Goal: Transaction & Acquisition: Download file/media

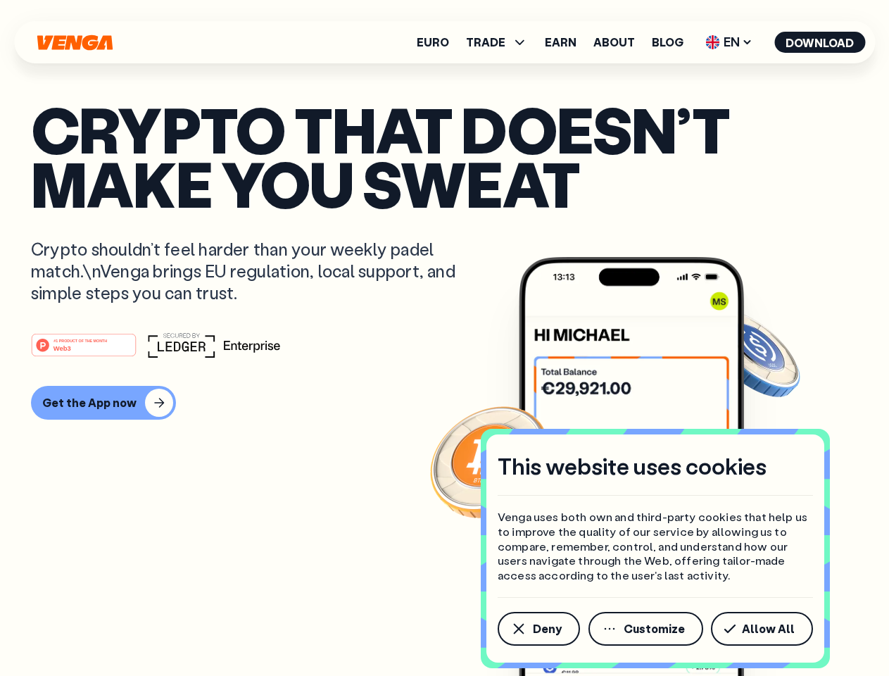
click at [444, 338] on div "#1 PRODUCT OF THE MONTH Web3" at bounding box center [444, 344] width 827 height 25
click at [538, 629] on span "Deny" at bounding box center [547, 628] width 29 height 11
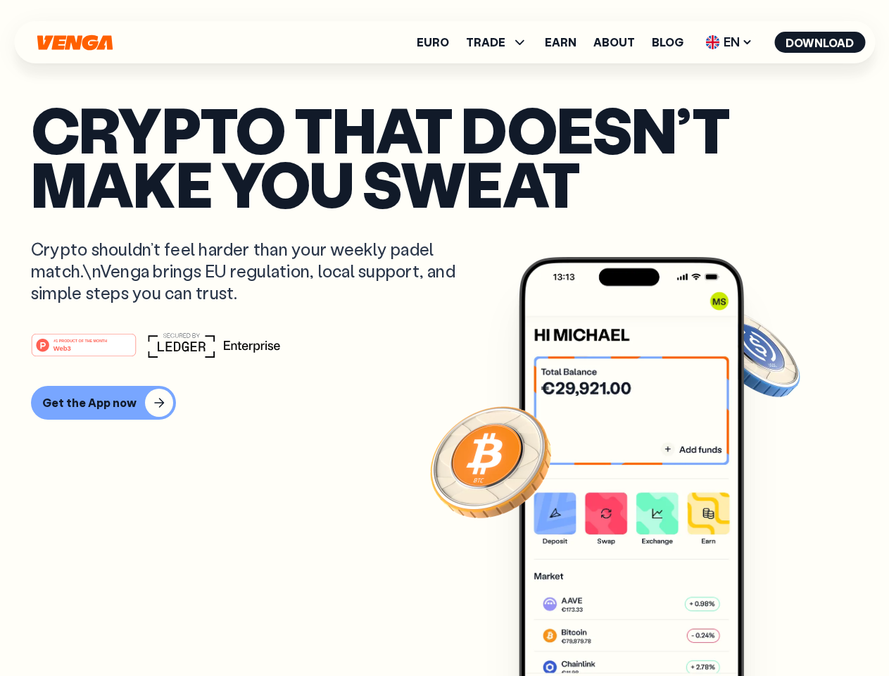
click at [647, 629] on img at bounding box center [631, 493] width 225 height 472
click at [765, 629] on article "Crypto that doesn’t make you sweat Crypto shouldn’t feel harder than your weekl…" at bounding box center [444, 366] width 827 height 528
click at [501, 42] on span "TRADE" at bounding box center [485, 42] width 39 height 11
click at [730, 42] on span "EN" at bounding box center [729, 42] width 57 height 23
click at [820, 42] on button "Download" at bounding box center [820, 42] width 91 height 21
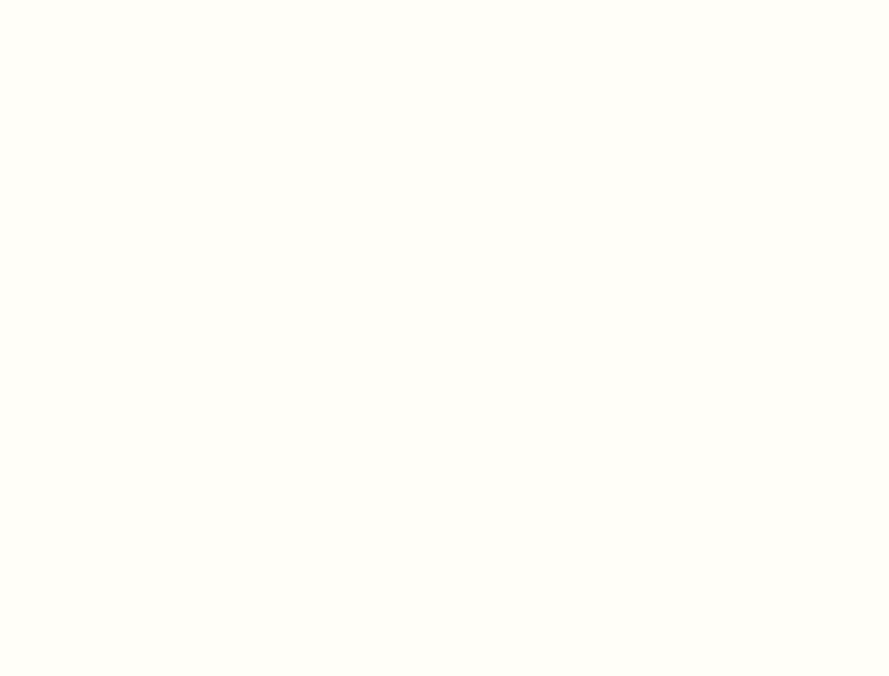
click at [444, 0] on html "This website uses cookies Venga uses both own and third-party cookies that help…" at bounding box center [444, 0] width 889 height 0
click at [101, 0] on html "This website uses cookies Venga uses both own and third-party cookies that help…" at bounding box center [444, 0] width 889 height 0
click at [86, 0] on html "This website uses cookies Venga uses both own and third-party cookies that help…" at bounding box center [444, 0] width 889 height 0
